Goal: Communication & Community: Answer question/provide support

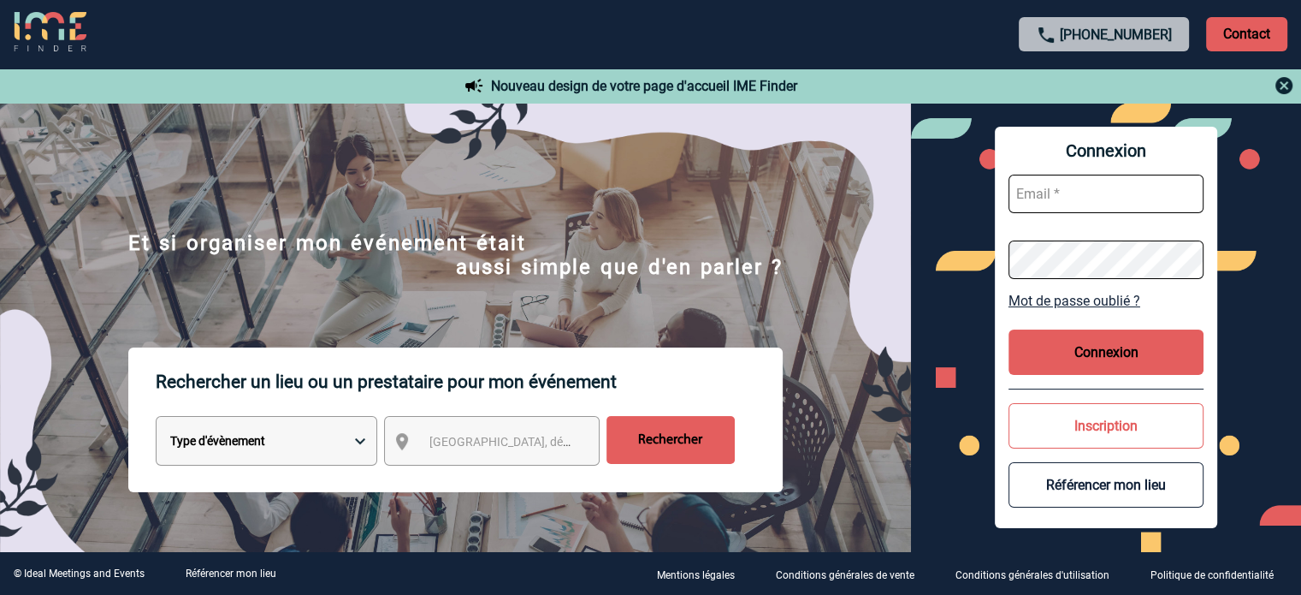
type input "broland@ime-groupe.com"
click at [1112, 356] on button "Connexion" at bounding box center [1106, 351] width 195 height 45
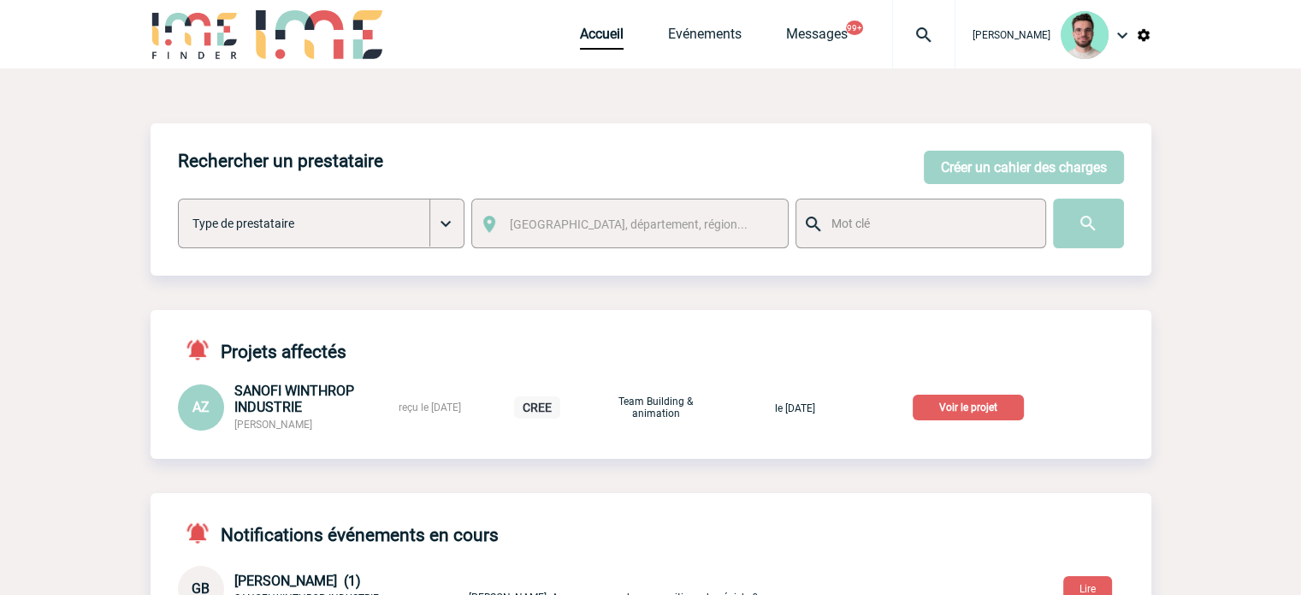
click at [954, 405] on p "Voir le projet" at bounding box center [968, 407] width 111 height 26
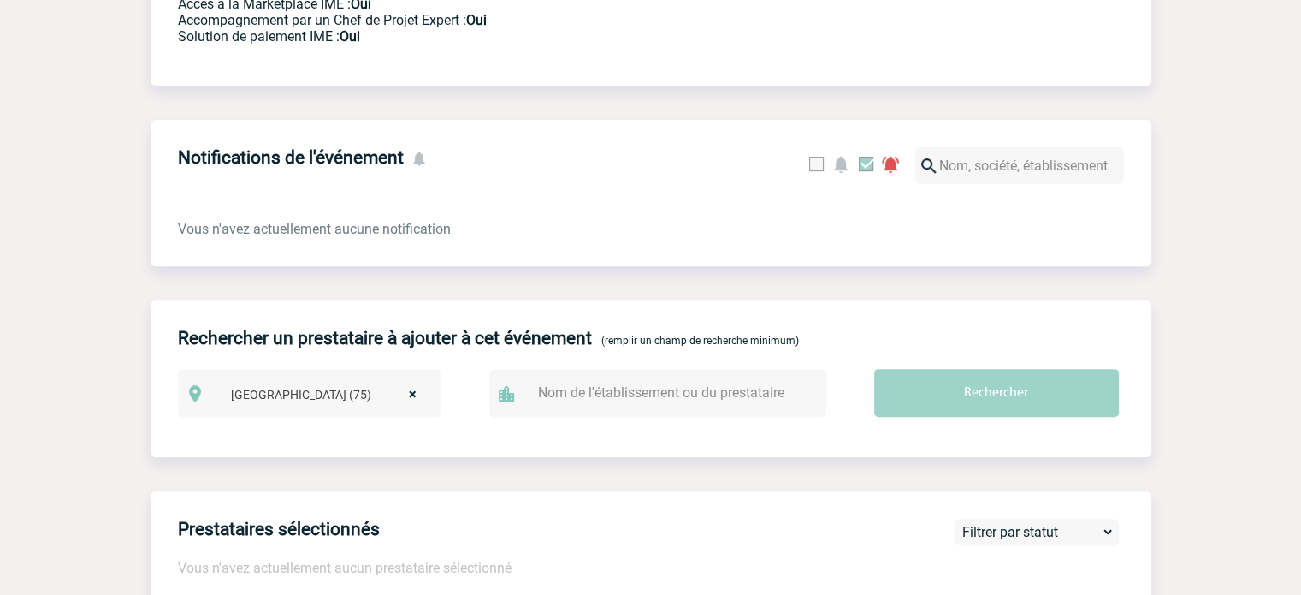
scroll to position [140, 0]
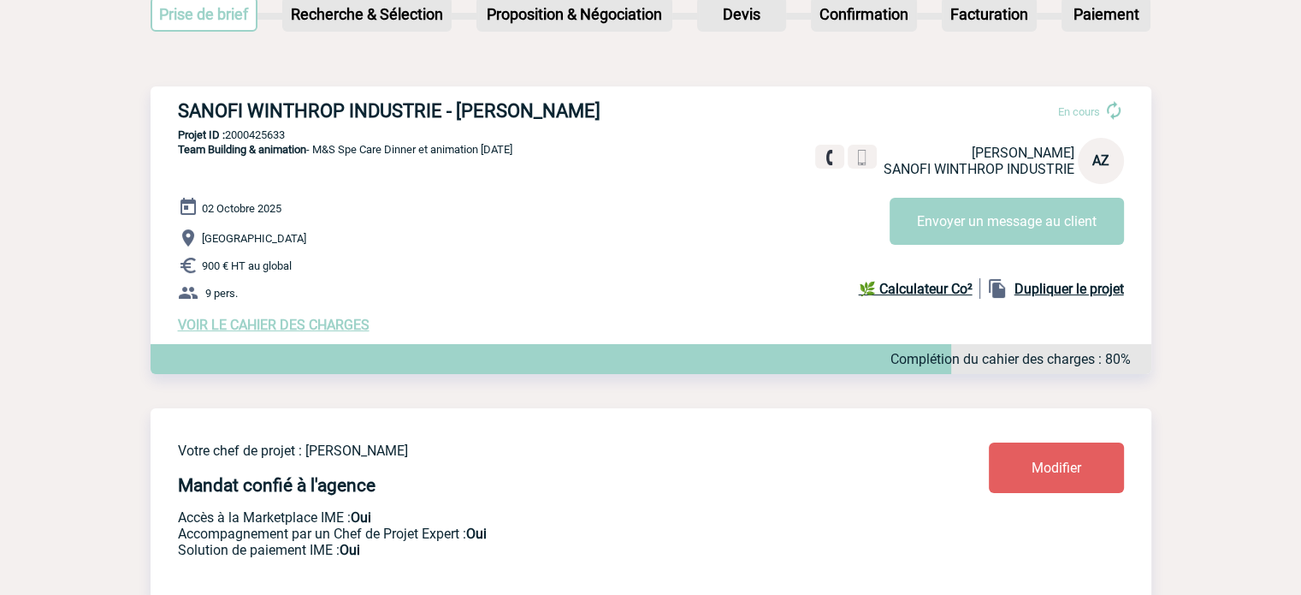
click at [317, 324] on span "VOIR LE CAHIER DES CHARGES" at bounding box center [274, 325] width 192 height 16
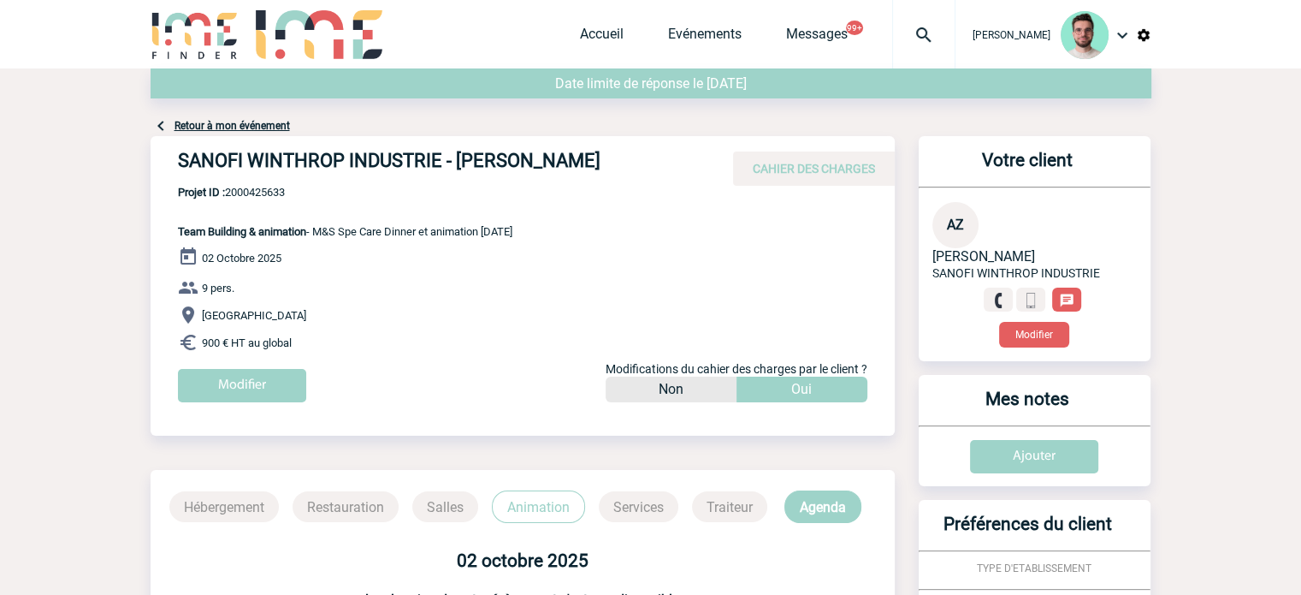
click at [236, 123] on link "Retour à mon événement" at bounding box center [232, 126] width 115 height 12
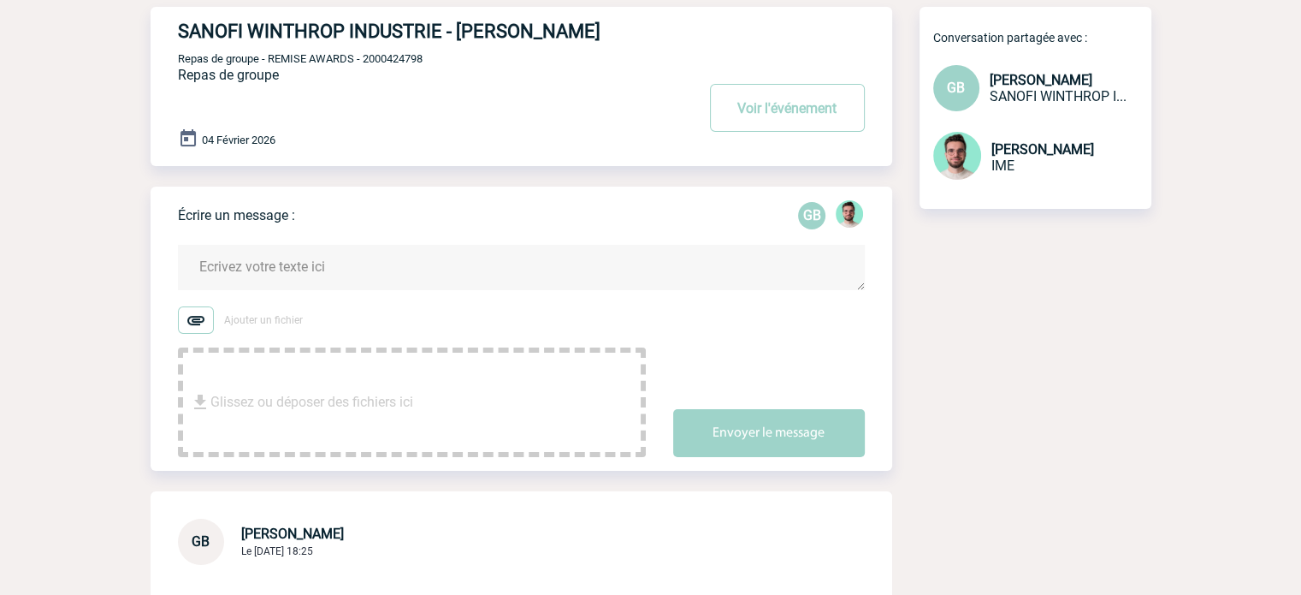
scroll to position [171, 0]
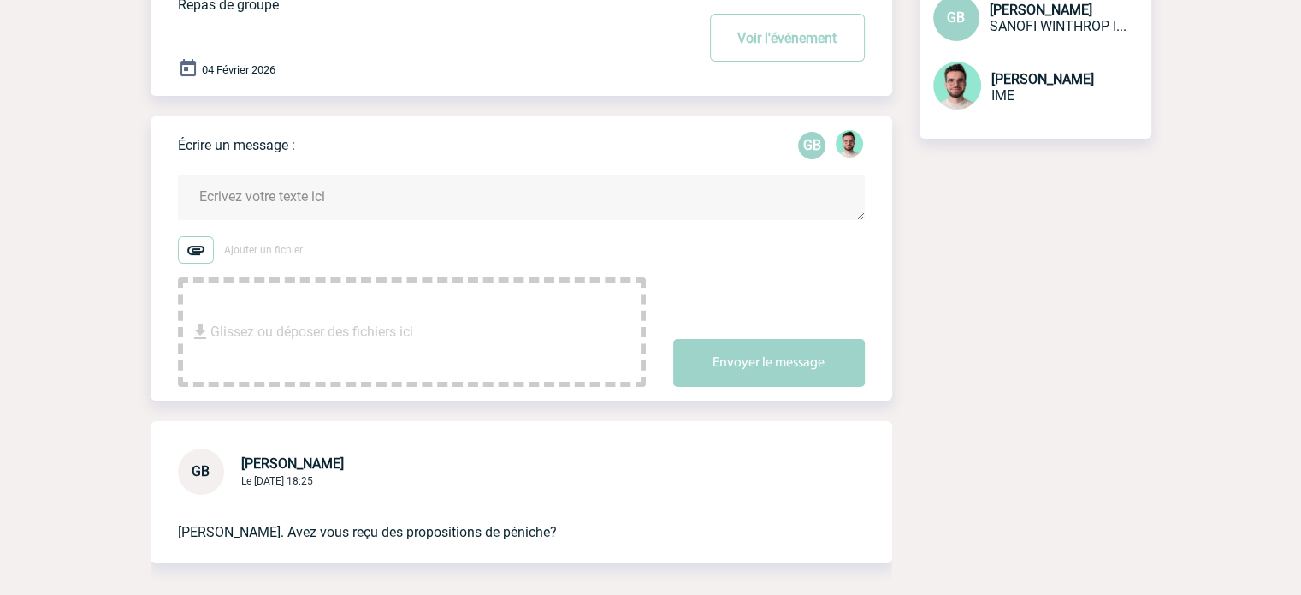
click at [346, 195] on textarea at bounding box center [521, 197] width 687 height 45
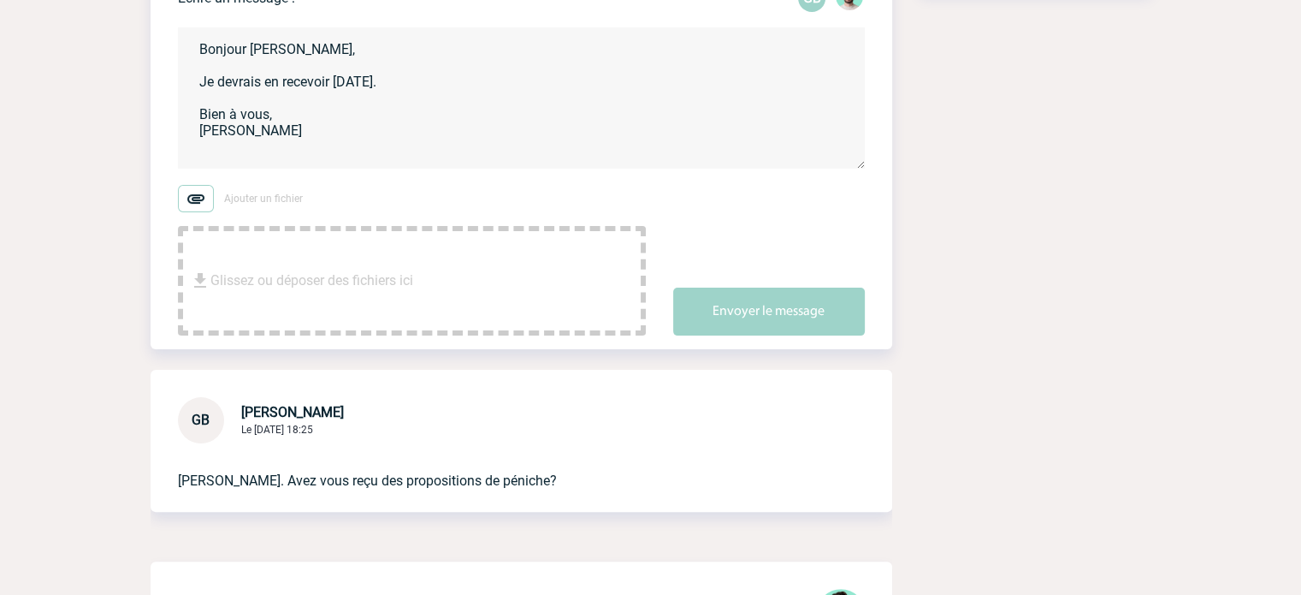
scroll to position [513, 0]
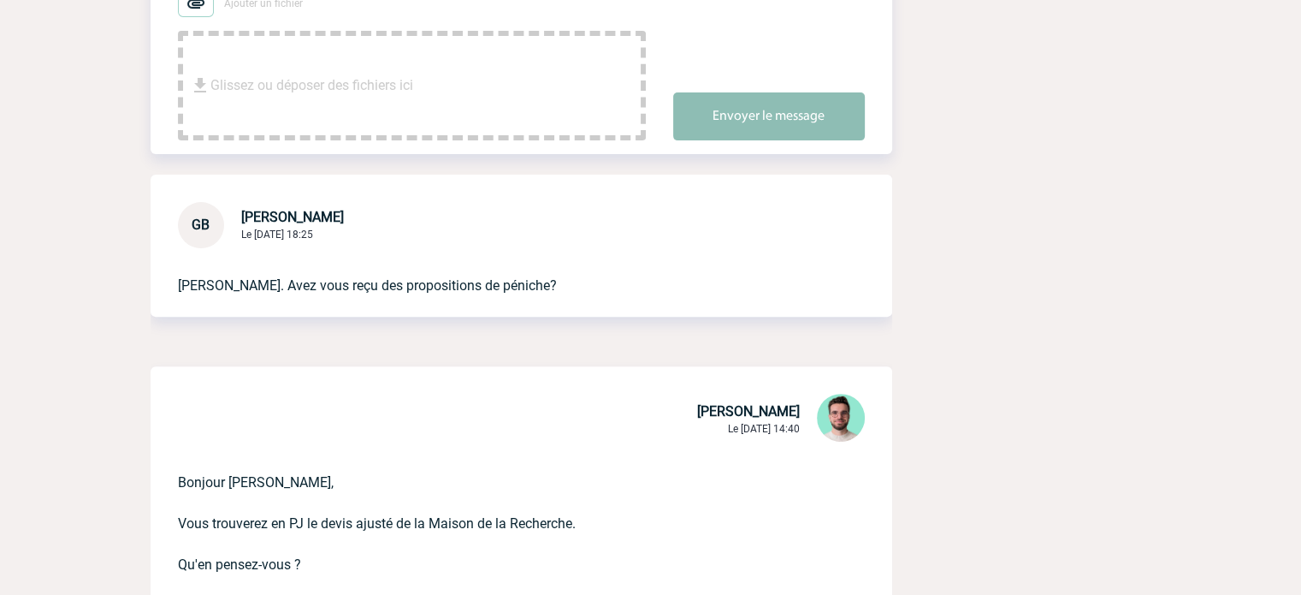
type textarea "Bonjour Geoffroy, Je devrais en recevoir aujourd'hui. Bien à vous, Benjamin"
click at [759, 127] on button "Envoyer le message" at bounding box center [769, 116] width 192 height 48
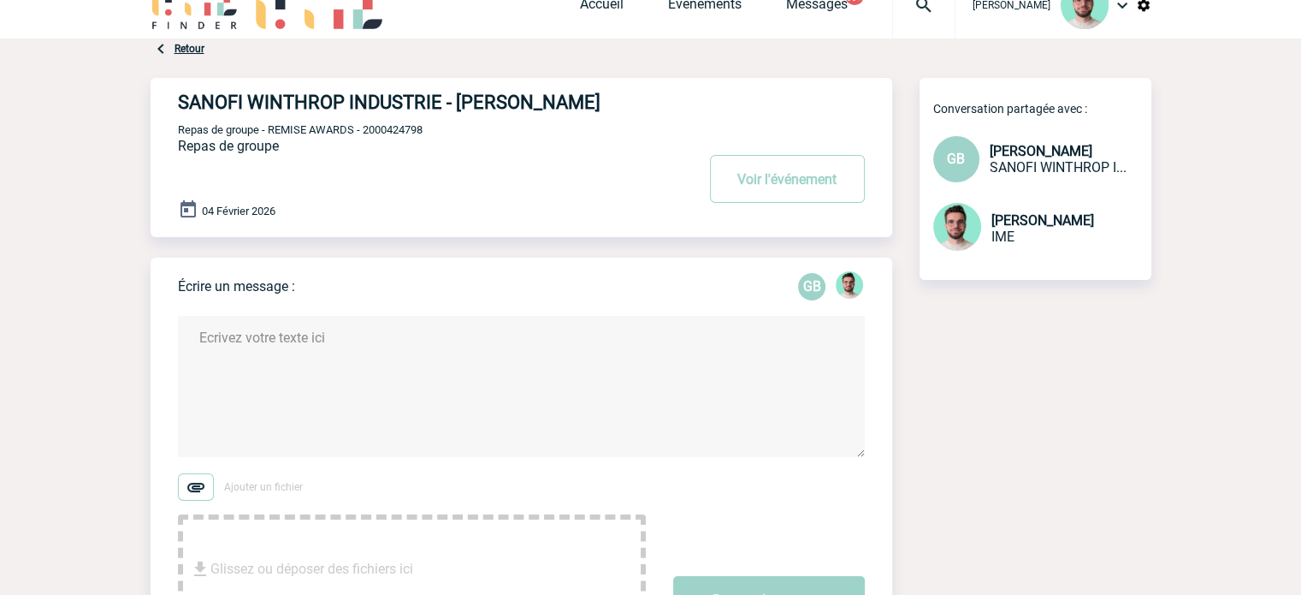
scroll to position [0, 0]
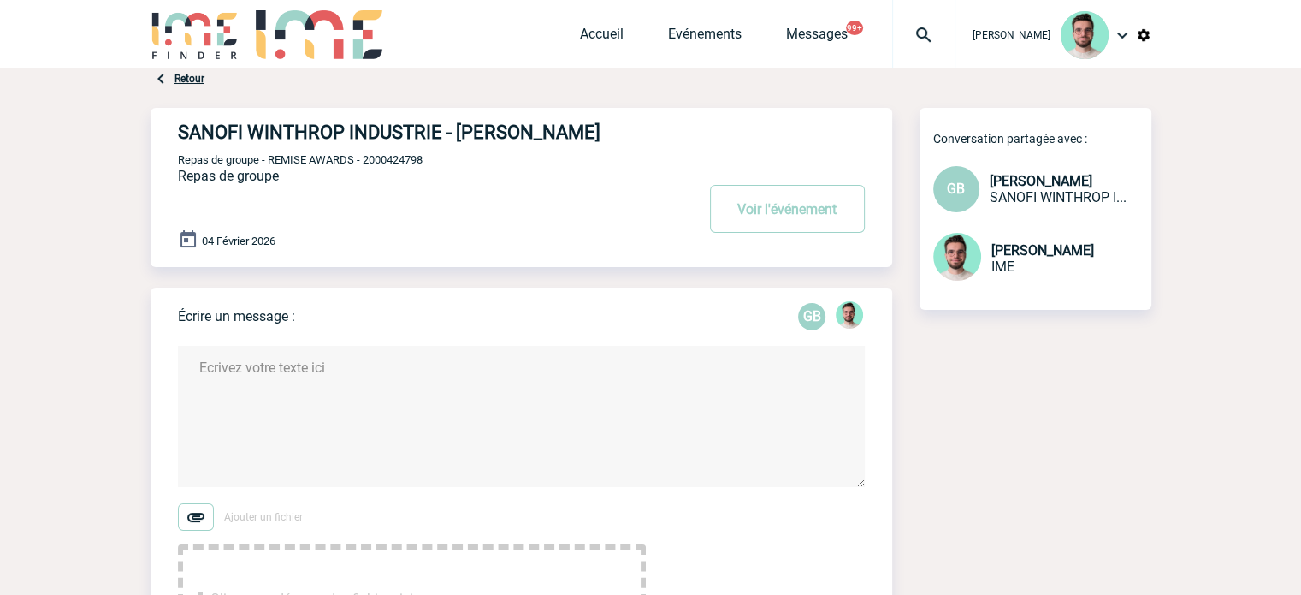
click at [914, 20] on div at bounding box center [923, 34] width 63 height 68
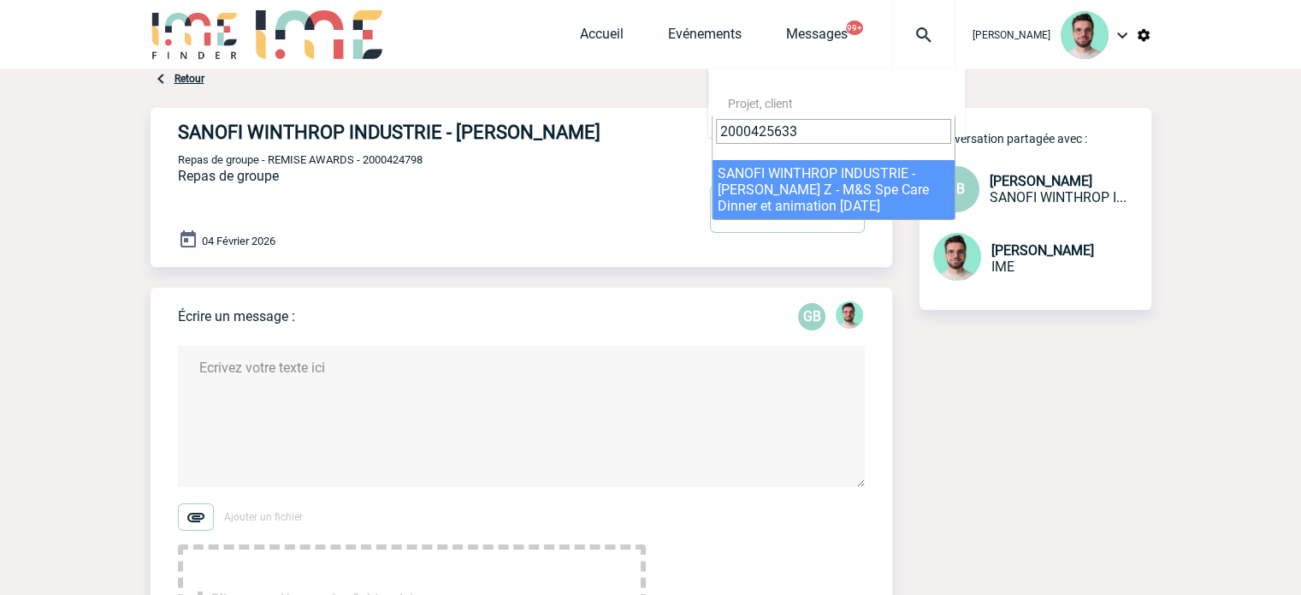
type input "2000425633"
select select "25134"
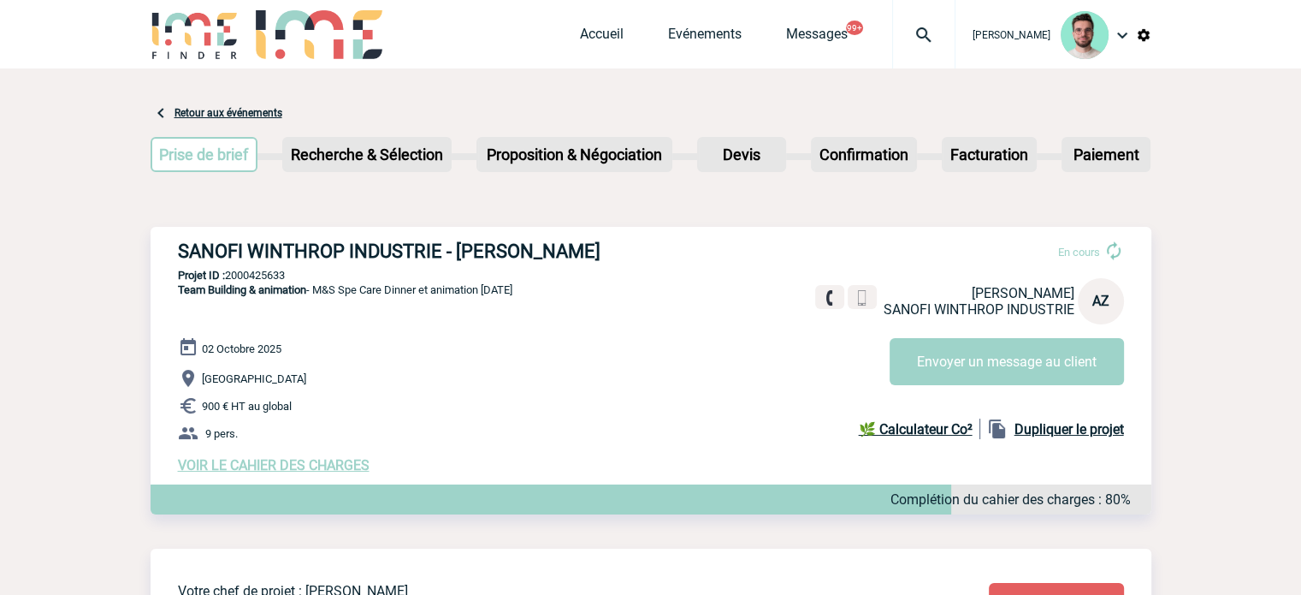
click at [421, 252] on h3 "SANOFI WINTHROP INDUSTRIE - [PERSON_NAME]" at bounding box center [434, 250] width 513 height 21
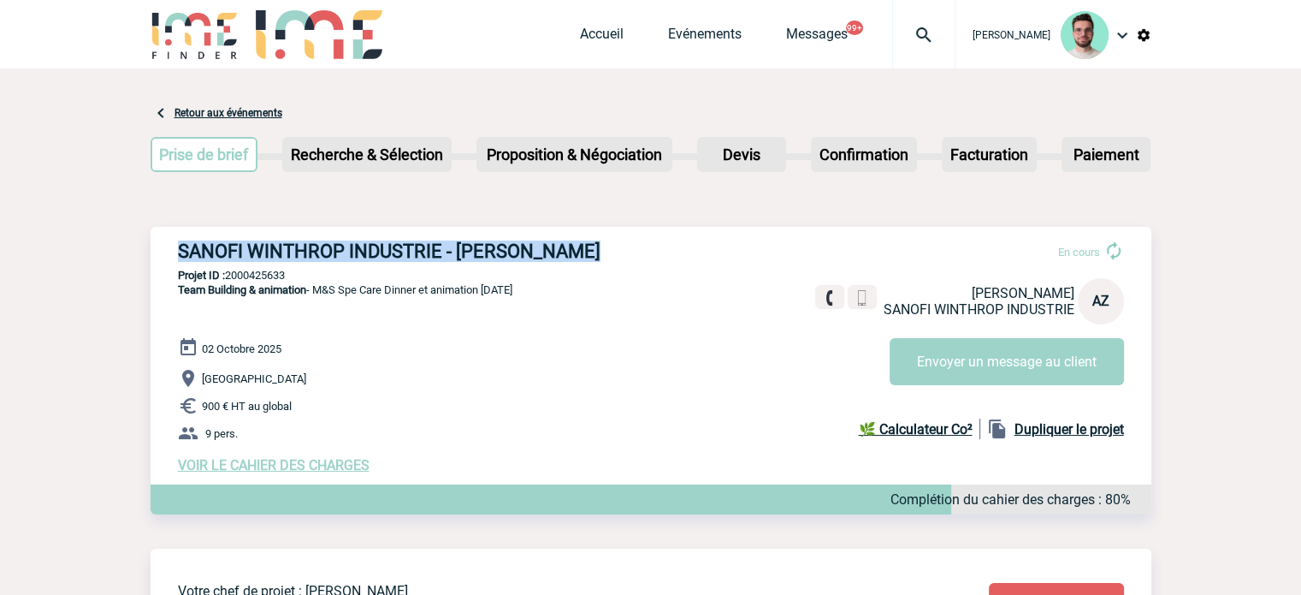
click at [421, 252] on h3 "SANOFI WINTHROP INDUSTRIE - [PERSON_NAME]" at bounding box center [434, 250] width 513 height 21
copy div "SANOFI WINTHROP INDUSTRIE - [PERSON_NAME]"
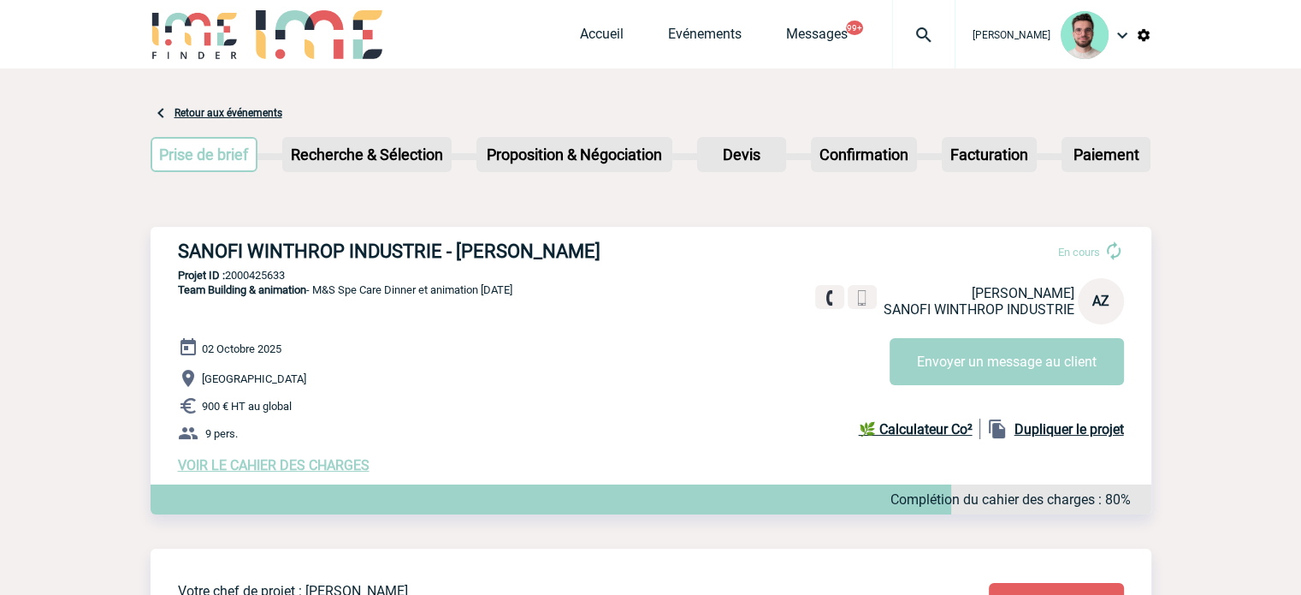
click at [266, 281] on p "Projet ID : 2000425633" at bounding box center [651, 275] width 1001 height 13
copy p "2000425633"
click at [319, 471] on span "VOIR LE CAHIER DES CHARGES" at bounding box center [274, 465] width 192 height 16
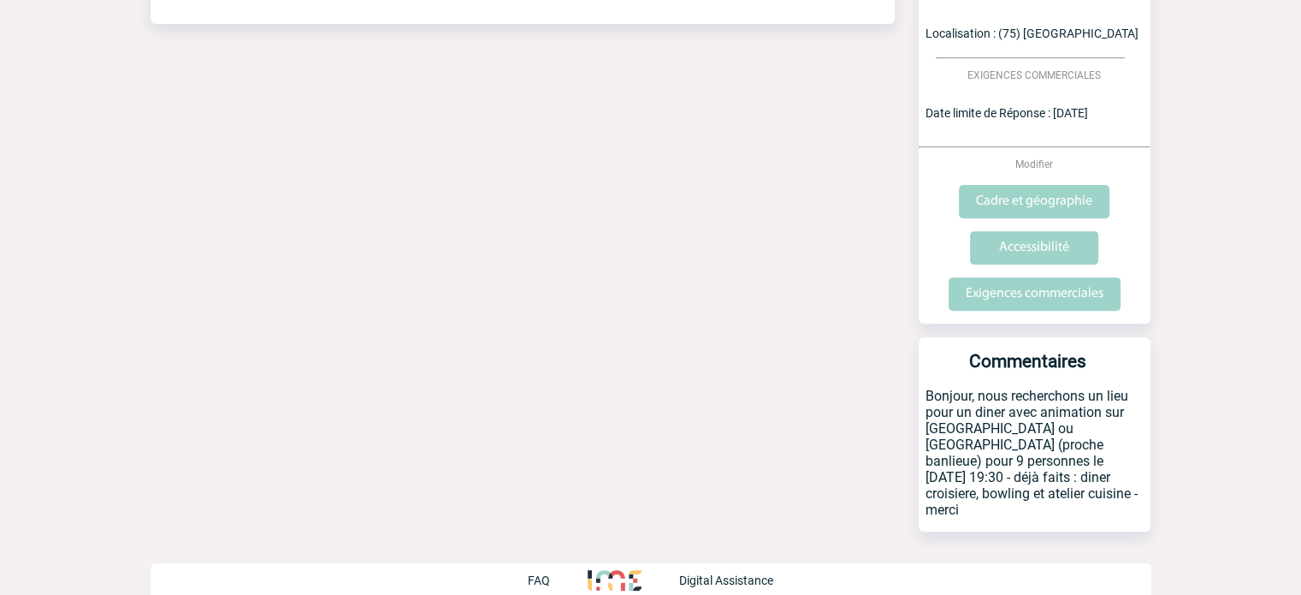
scroll to position [615, 0]
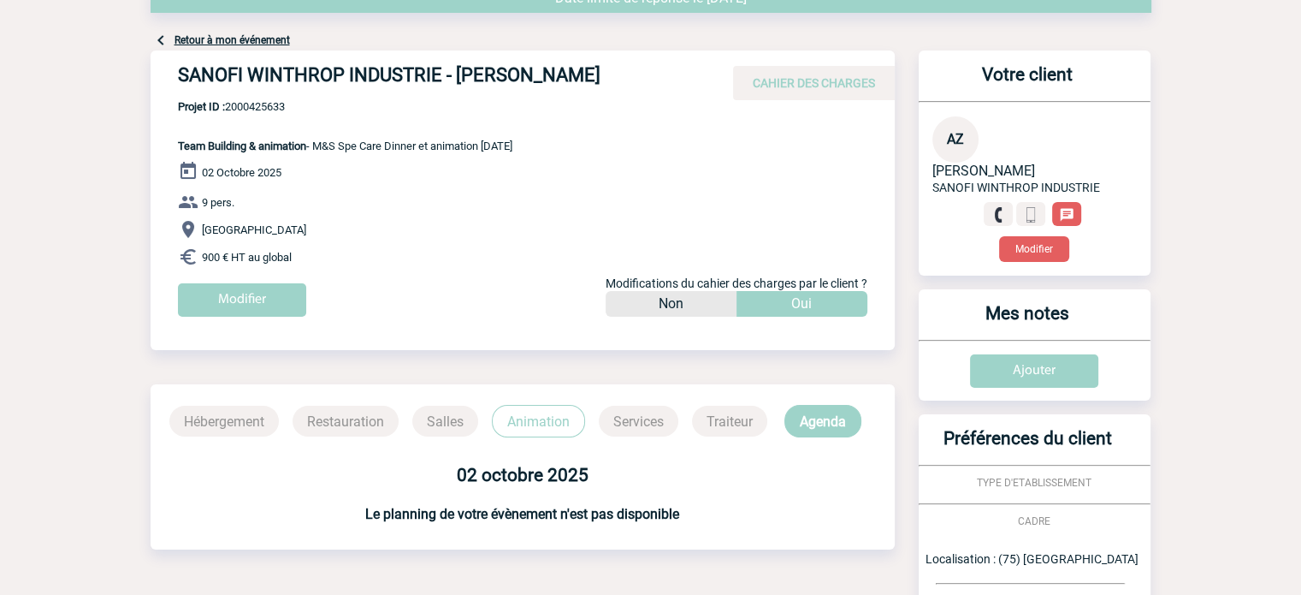
scroll to position [0, 0]
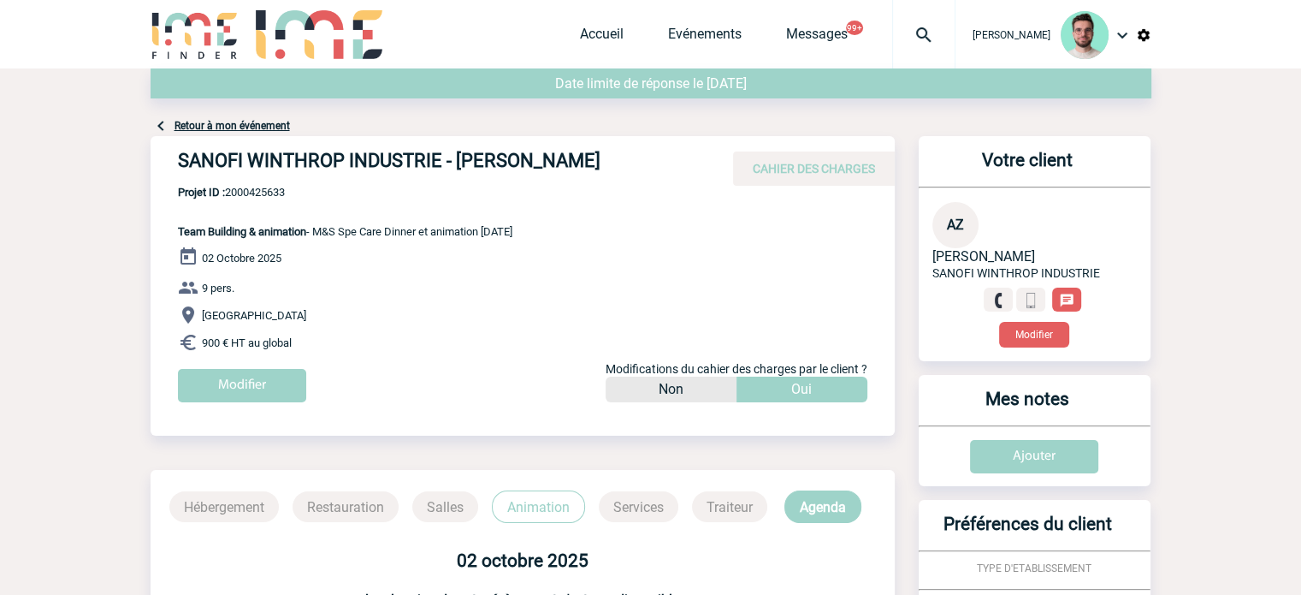
click at [221, 126] on link "Retour à mon événement" at bounding box center [232, 126] width 115 height 12
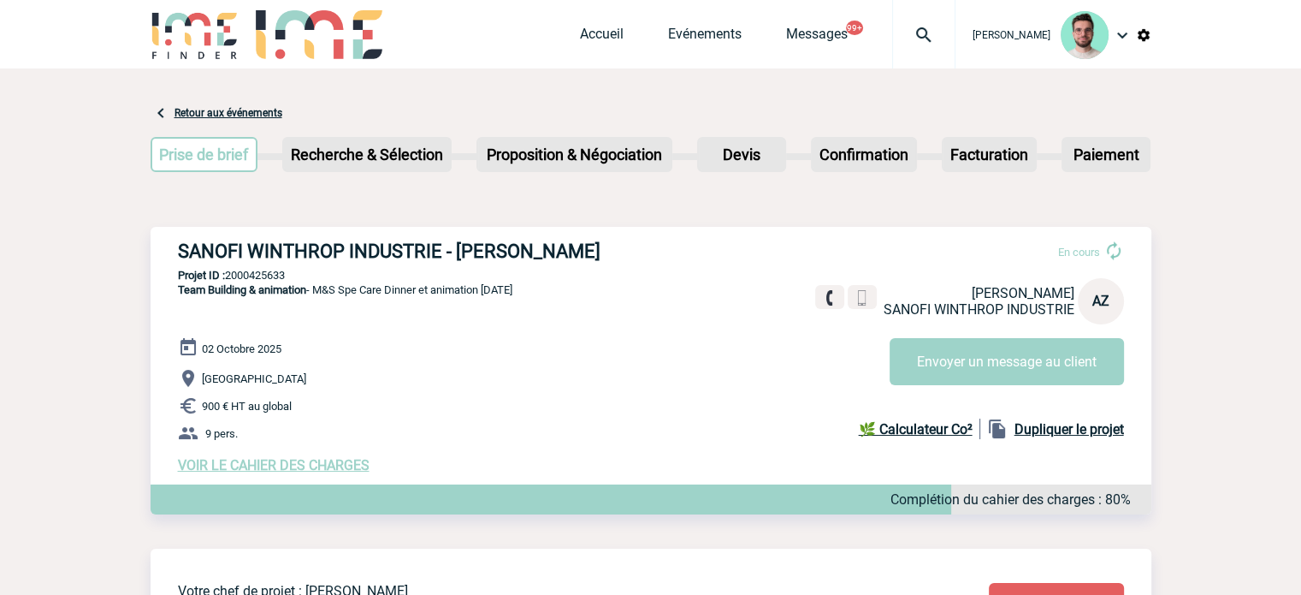
click at [979, 387] on p "[GEOGRAPHIC_DATA]" at bounding box center [664, 378] width 973 height 21
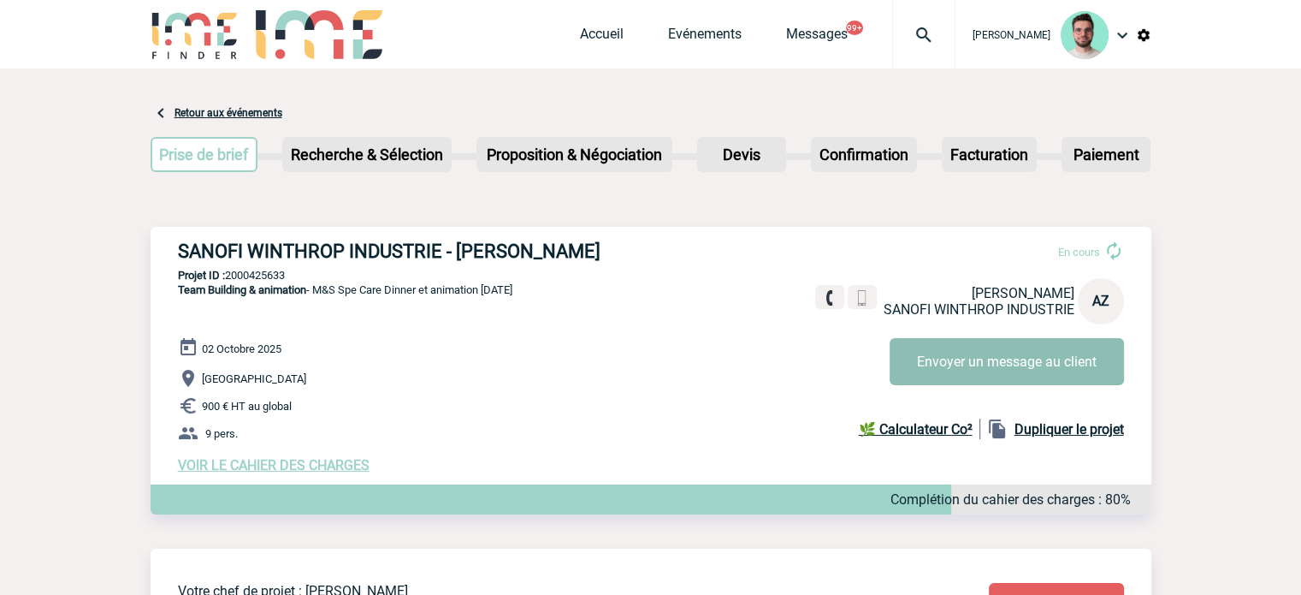
click at [984, 373] on button "Envoyer un message au client" at bounding box center [1007, 361] width 234 height 47
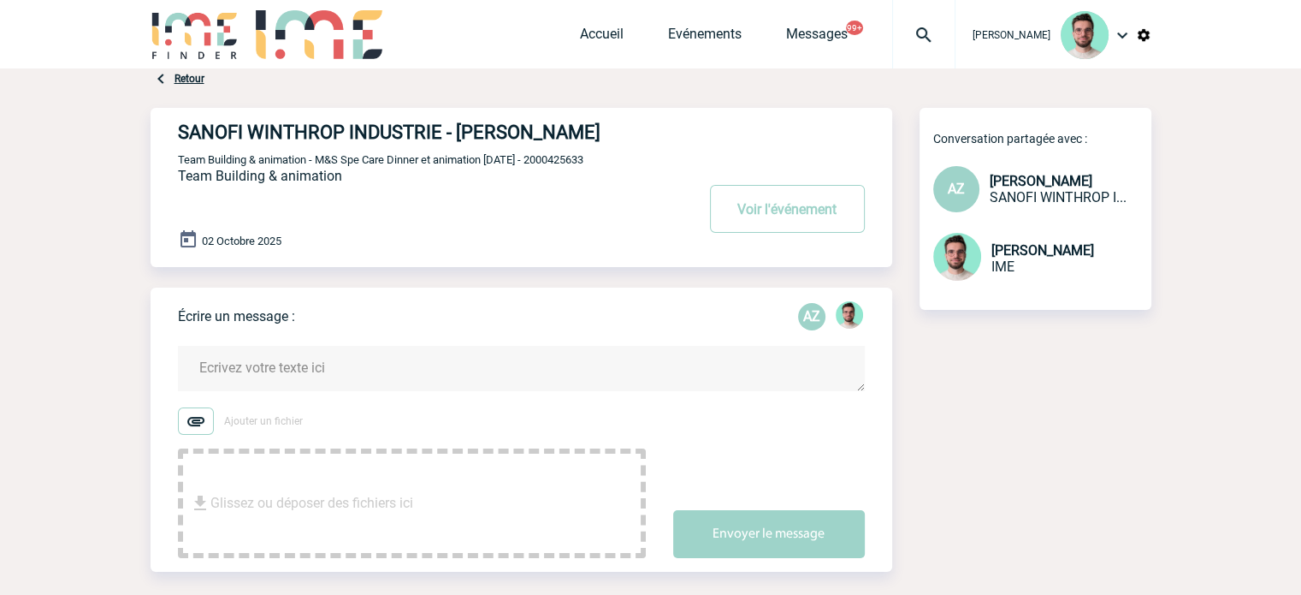
click at [305, 389] on textarea at bounding box center [521, 368] width 687 height 45
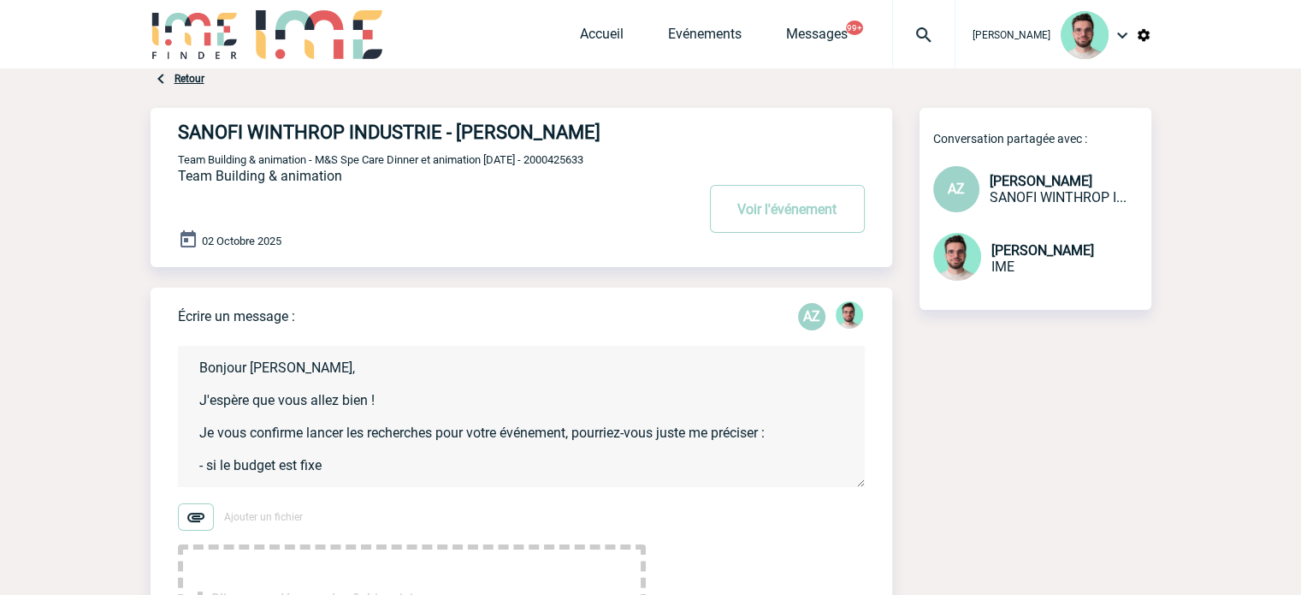
scroll to position [3, 0]
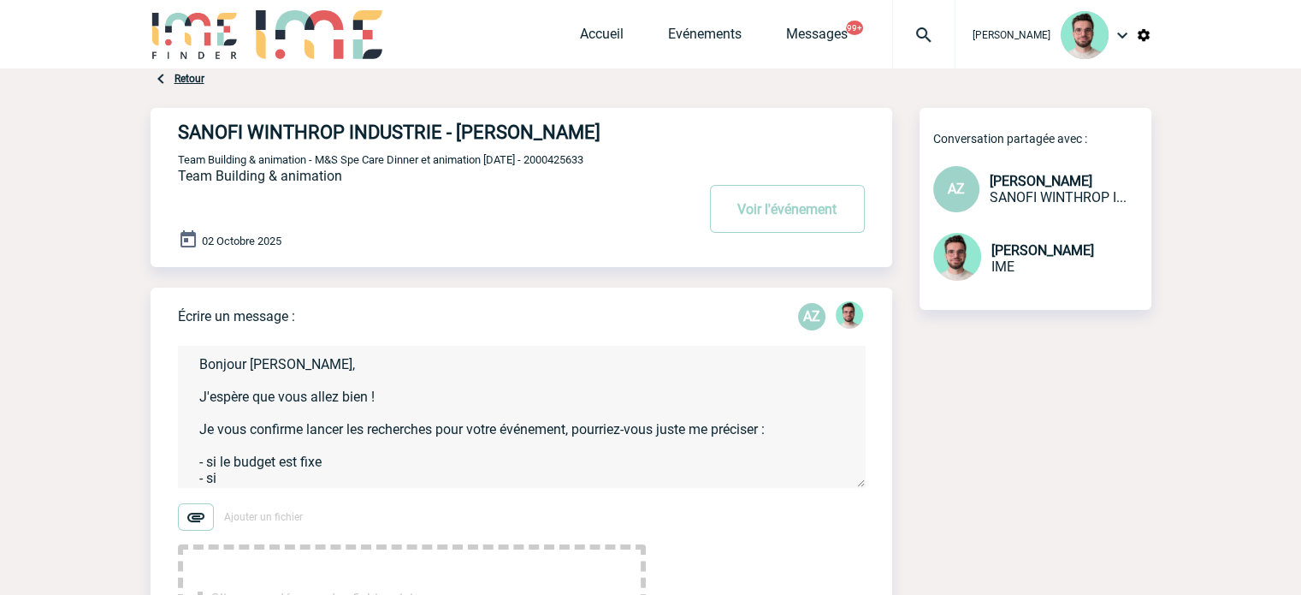
click at [268, 487] on textarea "Bonjour [PERSON_NAME], J'espère que vous allez bien ! Je vous confirme lancer l…" at bounding box center [521, 416] width 687 height 141
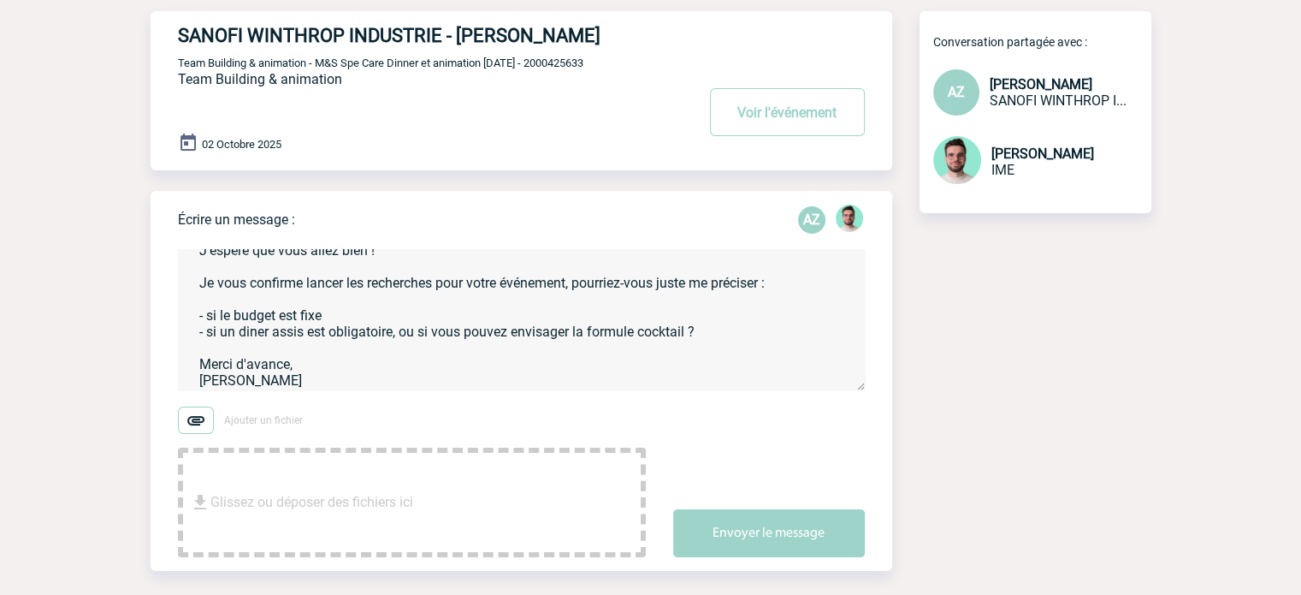
scroll to position [205, 0]
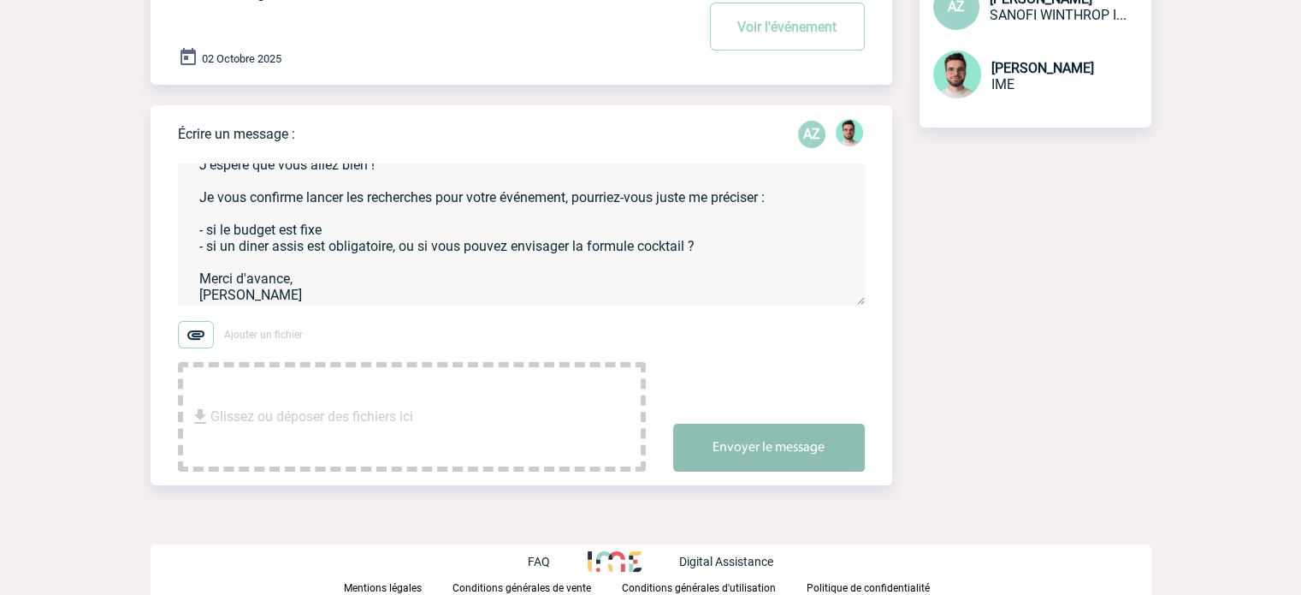
type textarea "Bonjour [PERSON_NAME], J'espère que vous allez bien ! Je vous confirme lancer l…"
click at [721, 430] on button "Envoyer le message" at bounding box center [769, 447] width 192 height 48
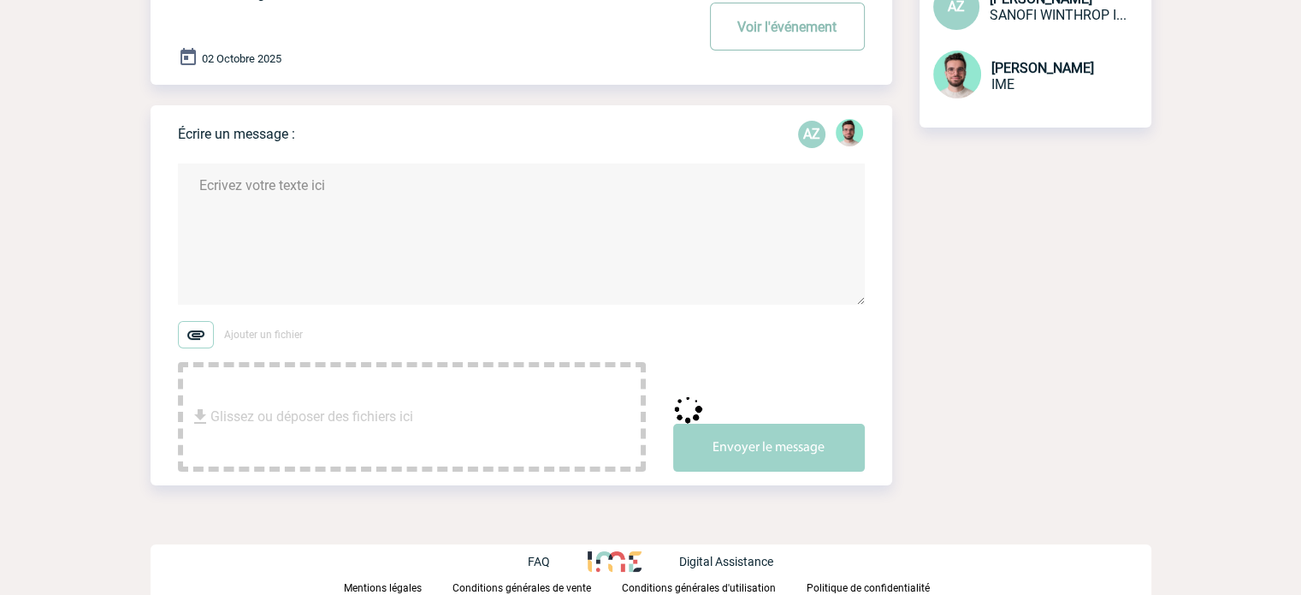
scroll to position [0, 0]
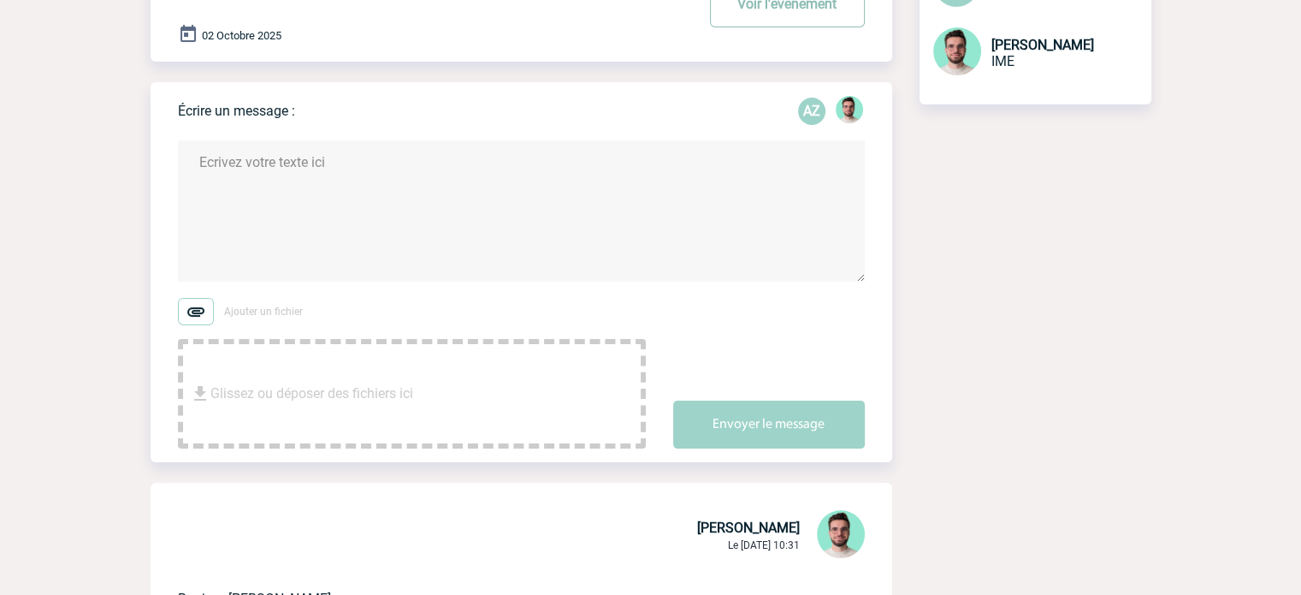
click at [808, 27] on button "Voir l'événement" at bounding box center [787, 3] width 155 height 48
